Goal: Information Seeking & Learning: Learn about a topic

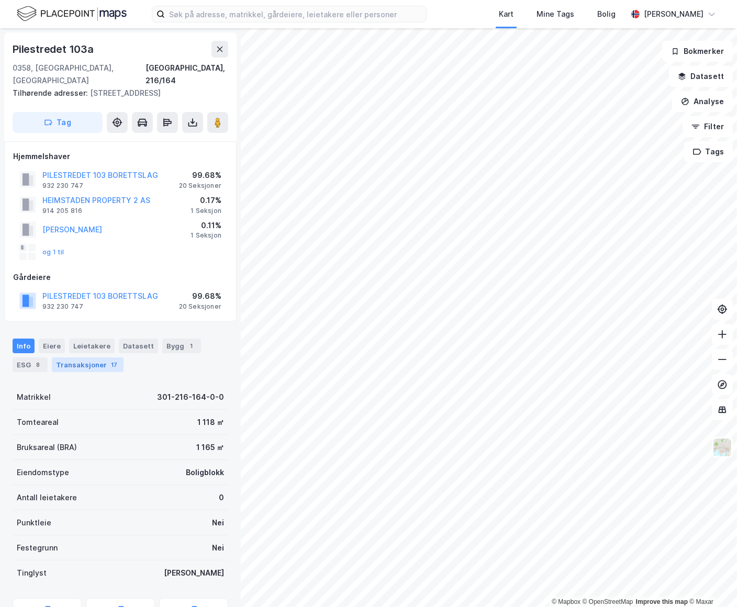
click at [88, 357] on div "Transaksjoner 17" at bounding box center [88, 364] width 72 height 15
